Goal: Check status

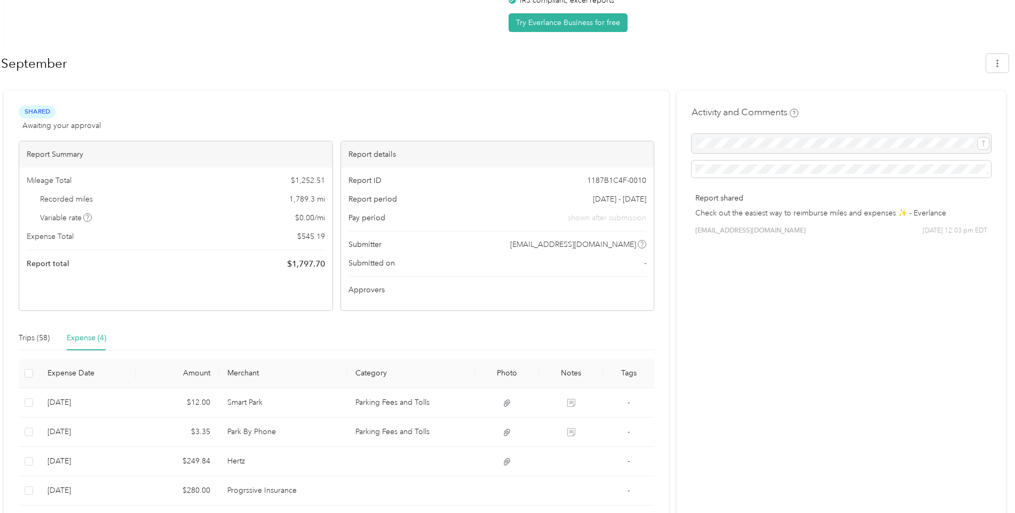
scroll to position [133, 0]
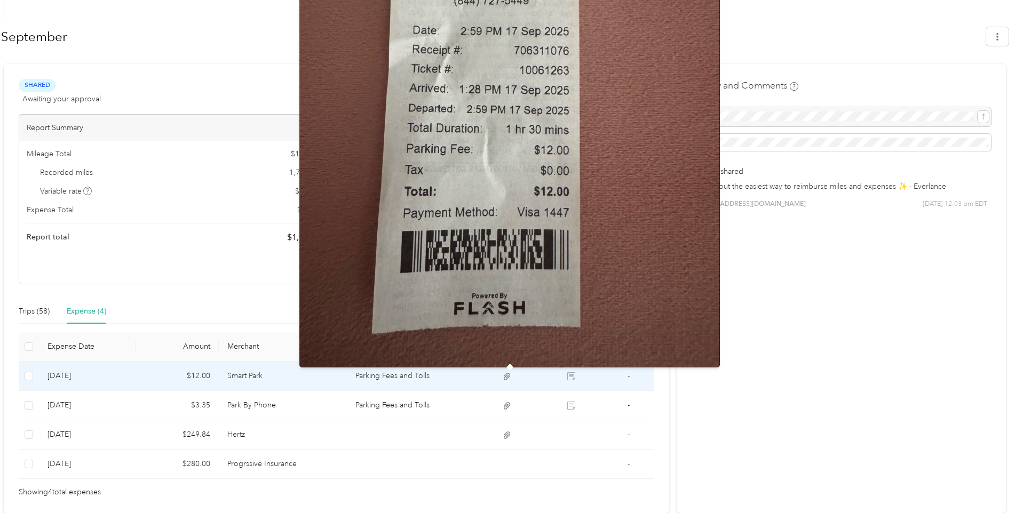
click at [510, 376] on icon at bounding box center [507, 376] width 6 height 7
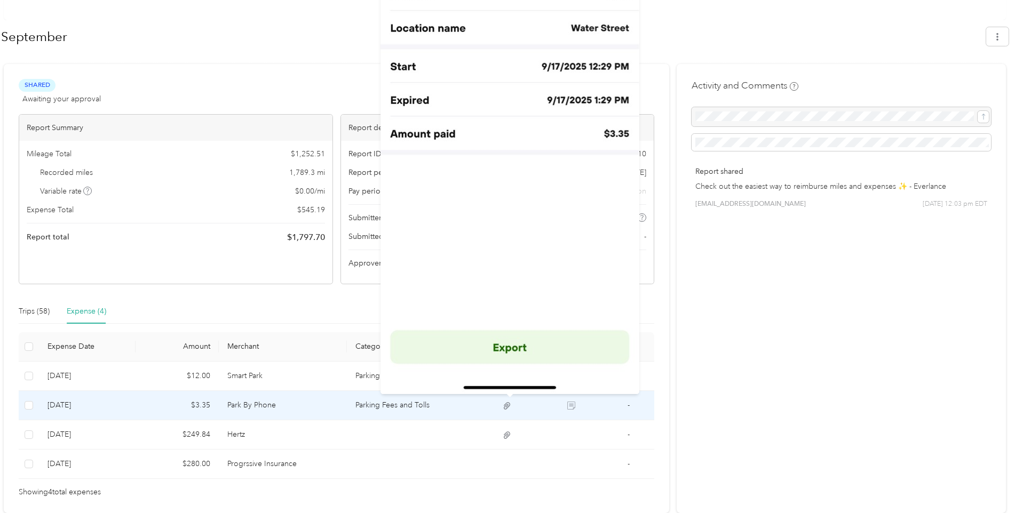
click at [510, 405] on icon at bounding box center [507, 405] width 6 height 7
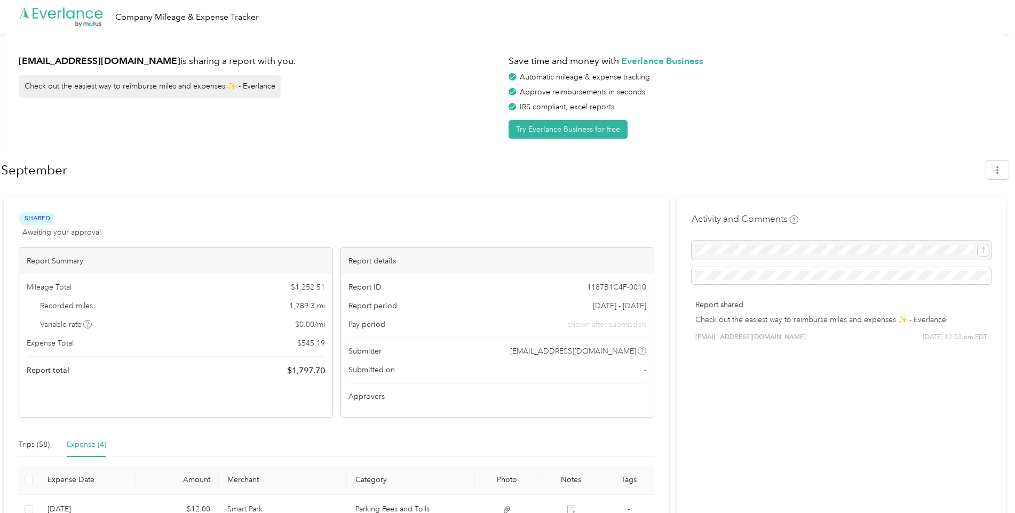
scroll to position [107, 0]
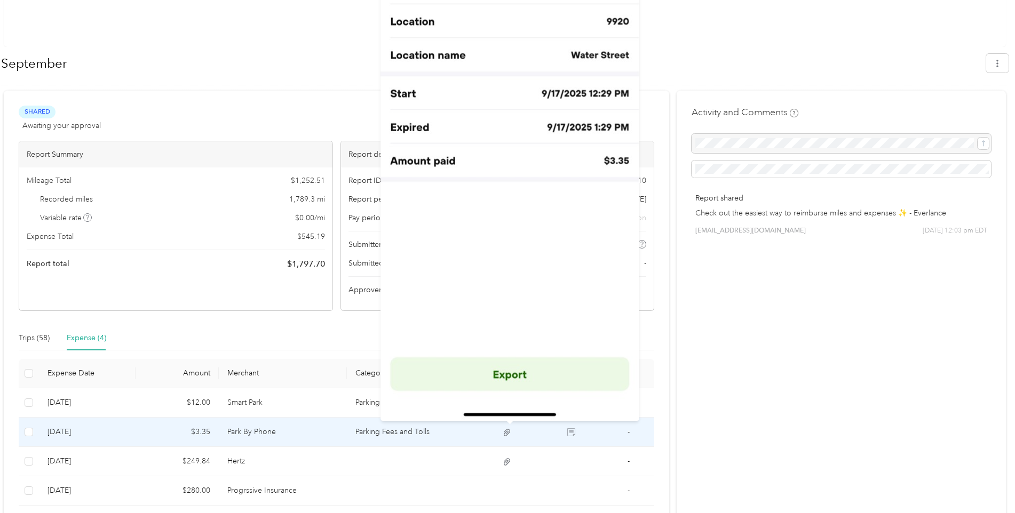
click at [507, 431] on icon at bounding box center [507, 433] width 10 height 10
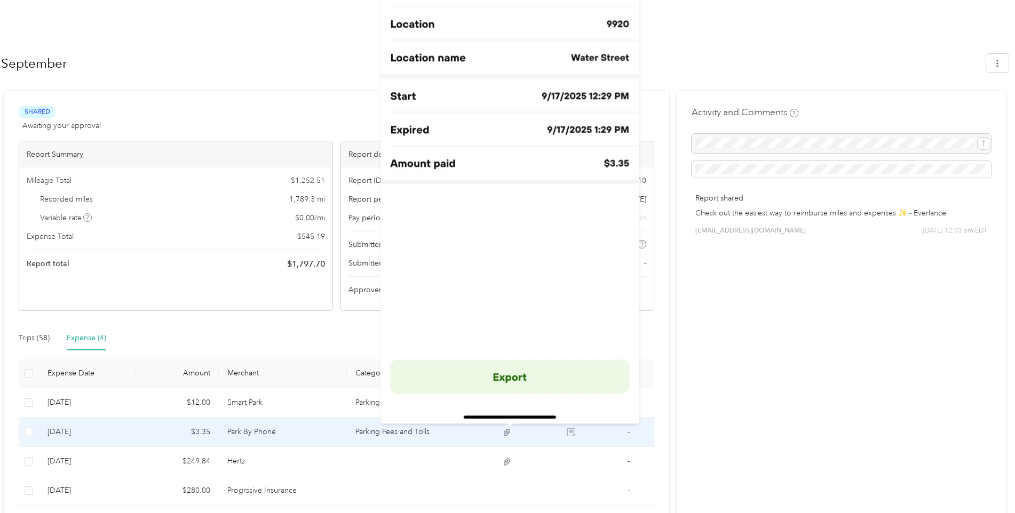
click at [507, 431] on icon at bounding box center [507, 433] width 10 height 10
click at [510, 377] on img at bounding box center [509, 143] width 259 height 560
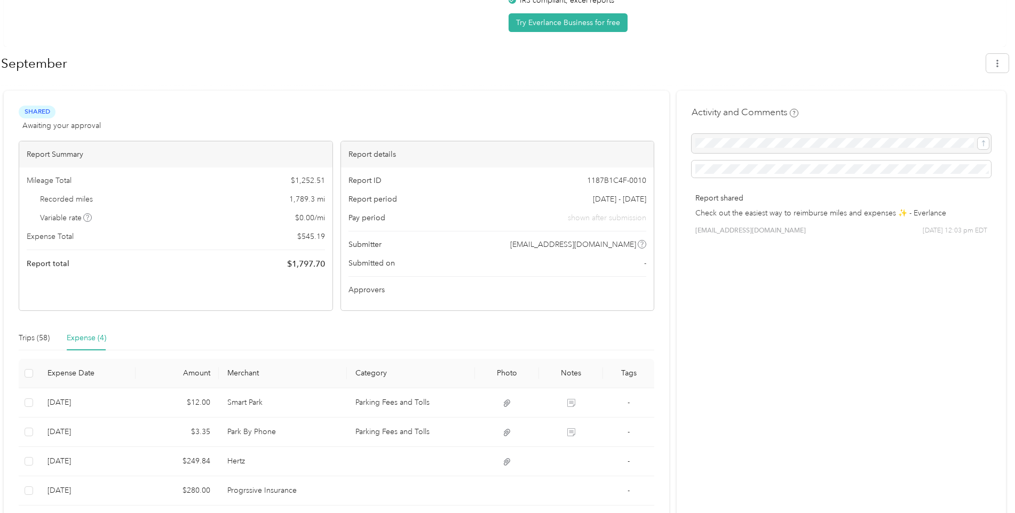
scroll to position [133, 0]
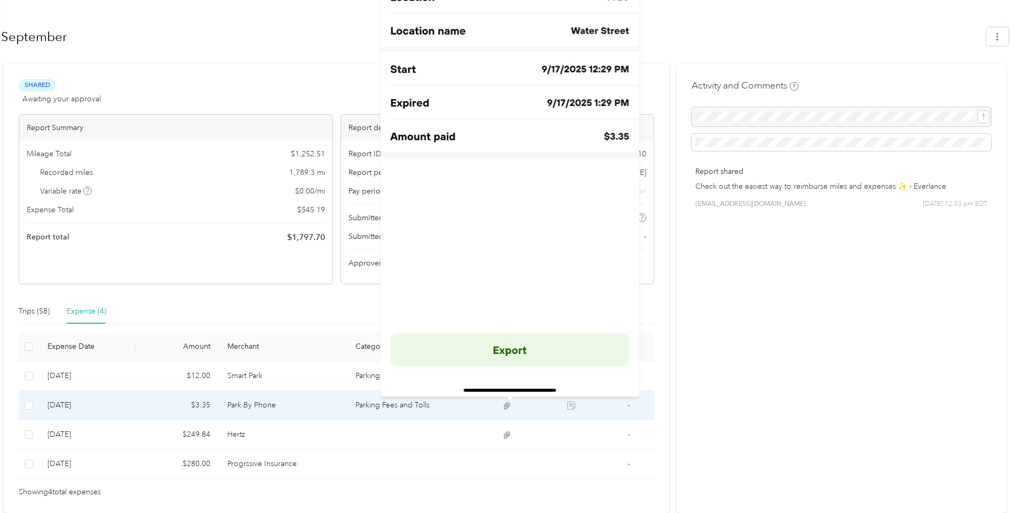
click at [507, 405] on icon at bounding box center [507, 406] width 10 height 10
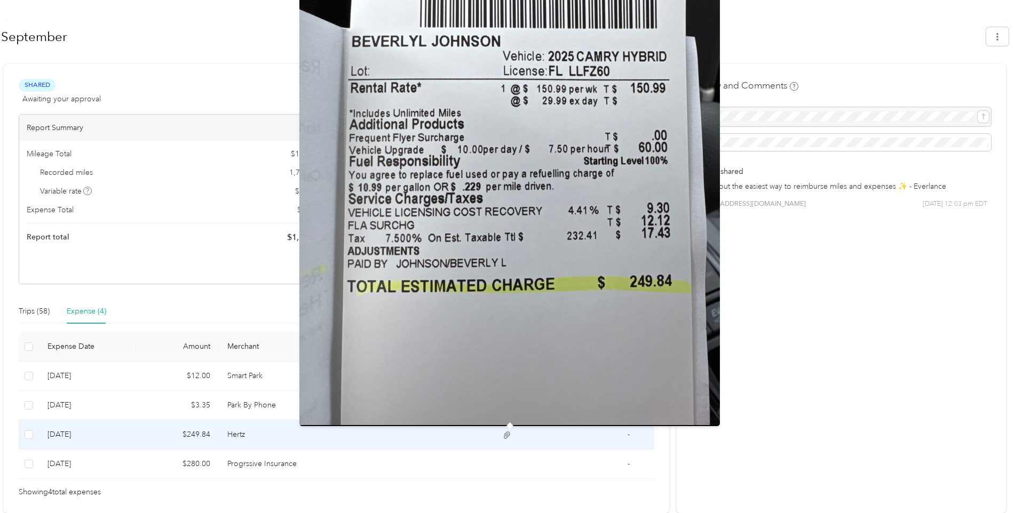
click at [510, 435] on icon at bounding box center [507, 436] width 10 height 10
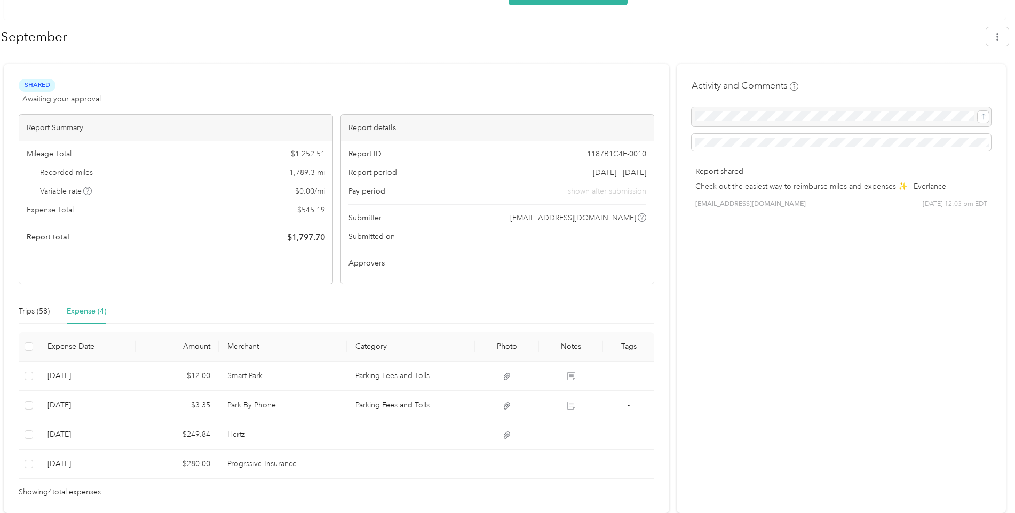
click at [793, 270] on div "Activity and Comments Report shared Check out the easiest way to reimburse mile…" at bounding box center [841, 288] width 329 height 449
click at [30, 309] on div "Trips (58)" at bounding box center [34, 312] width 31 height 12
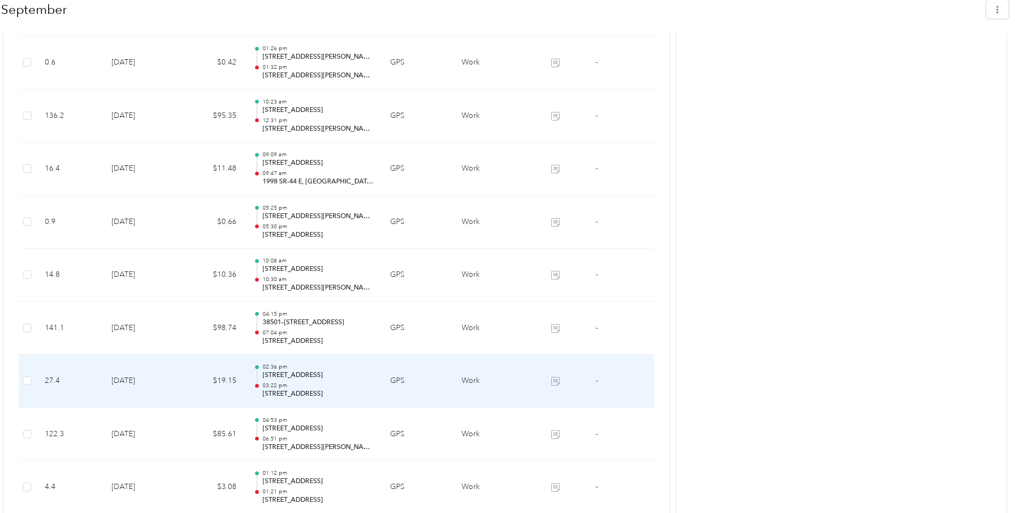
scroll to position [1521, 0]
click at [553, 380] on icon at bounding box center [555, 381] width 9 height 9
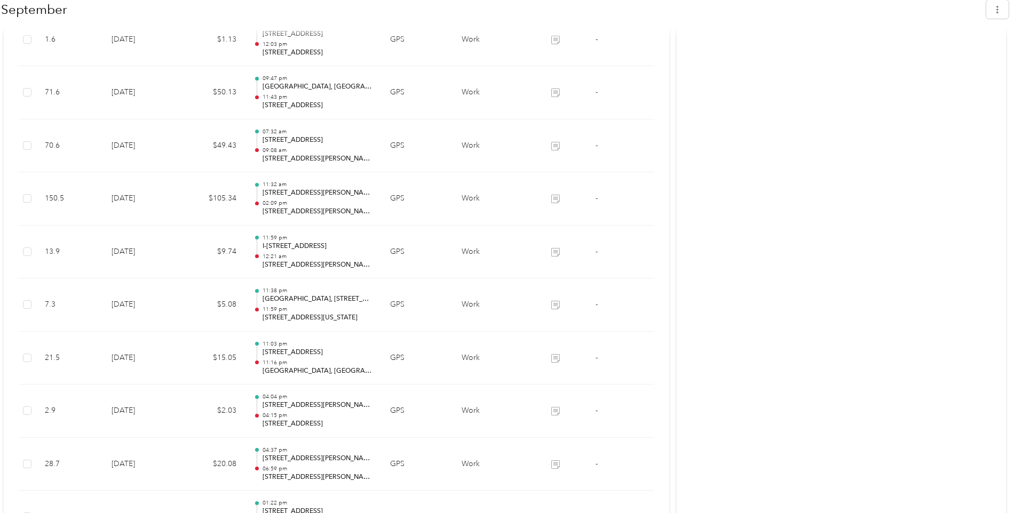
scroll to position [641, 0]
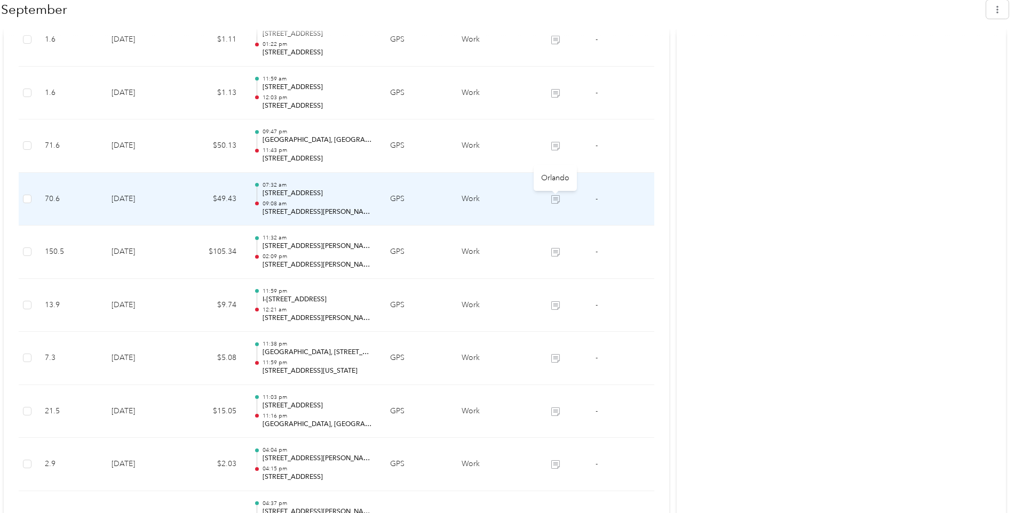
click at [555, 201] on icon at bounding box center [555, 199] width 9 height 9
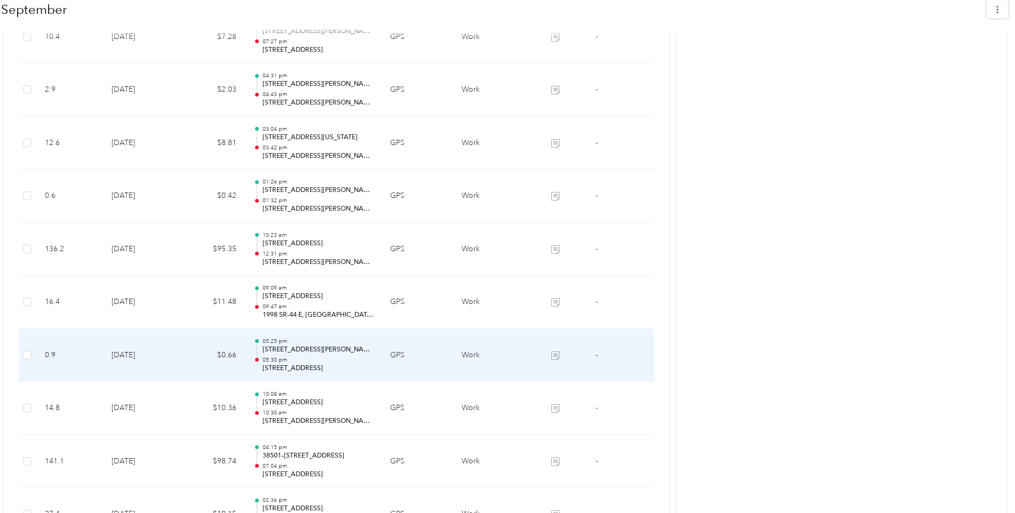
scroll to position [1494, 0]
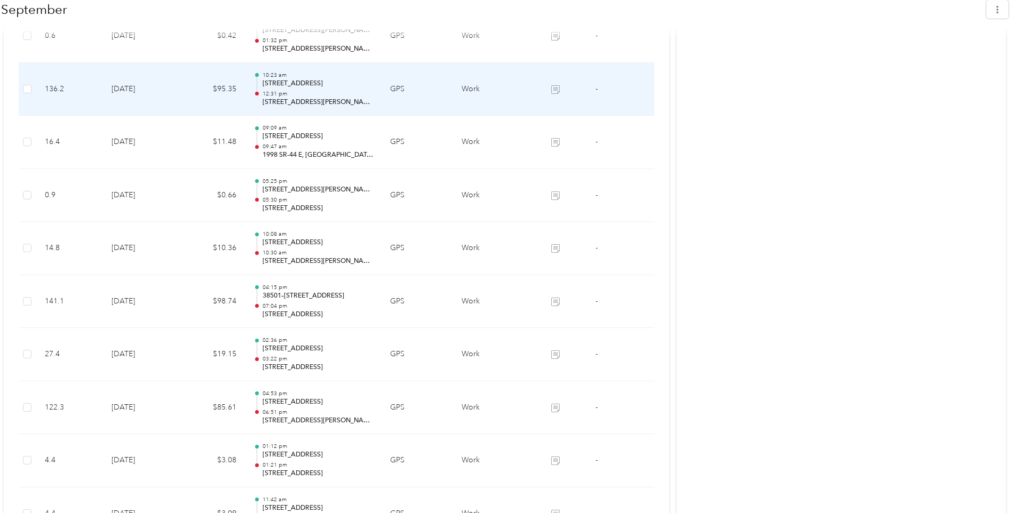
click at [552, 86] on icon at bounding box center [555, 89] width 9 height 9
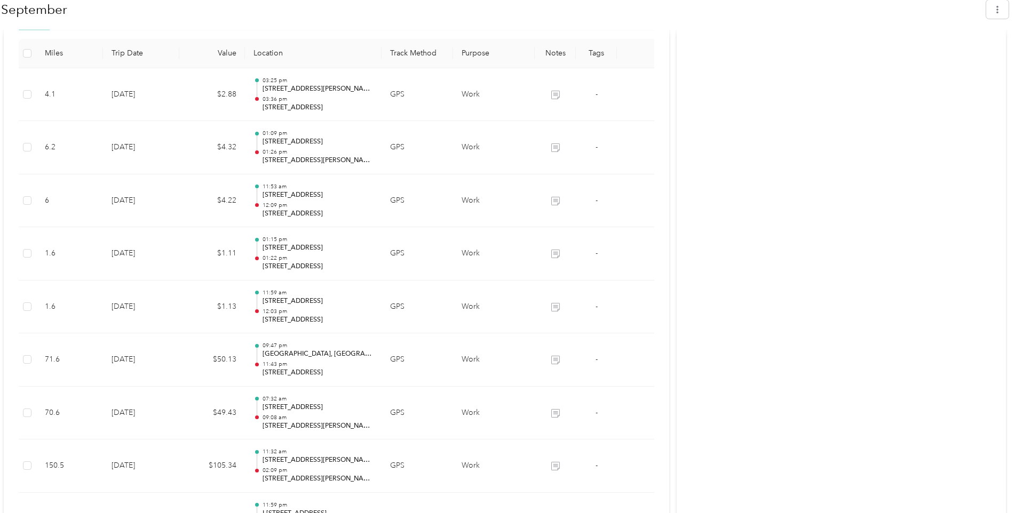
scroll to position [480, 0]
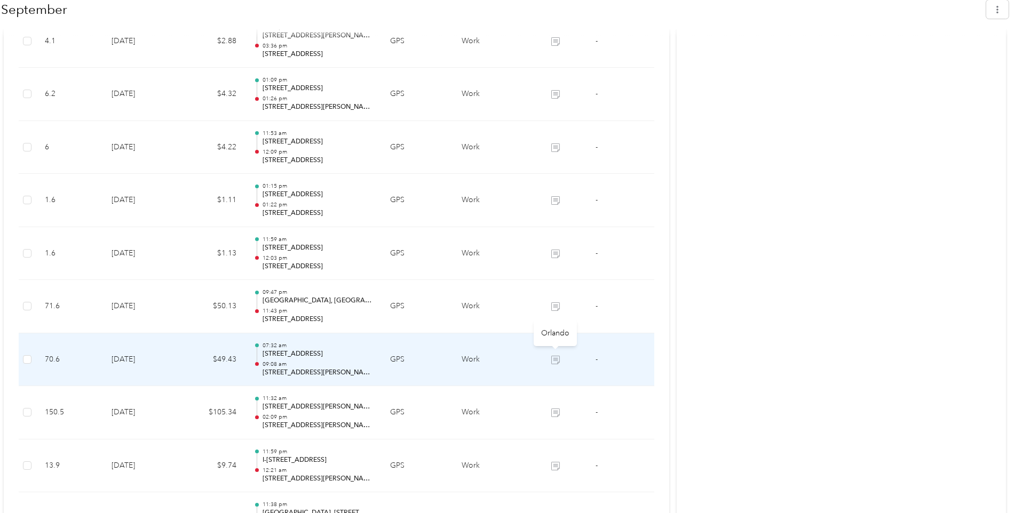
click at [558, 359] on icon at bounding box center [555, 360] width 9 height 9
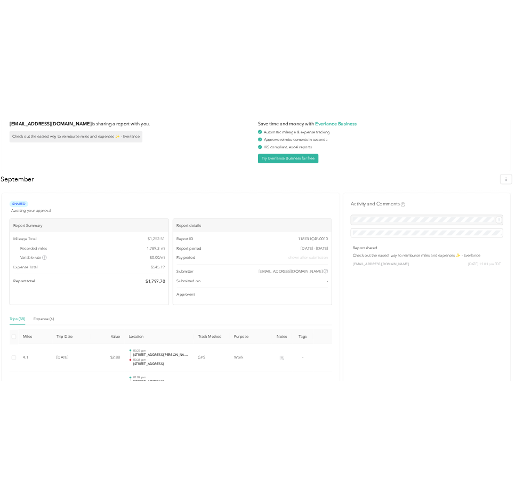
scroll to position [0, 0]
